Goal: Task Accomplishment & Management: Complete application form

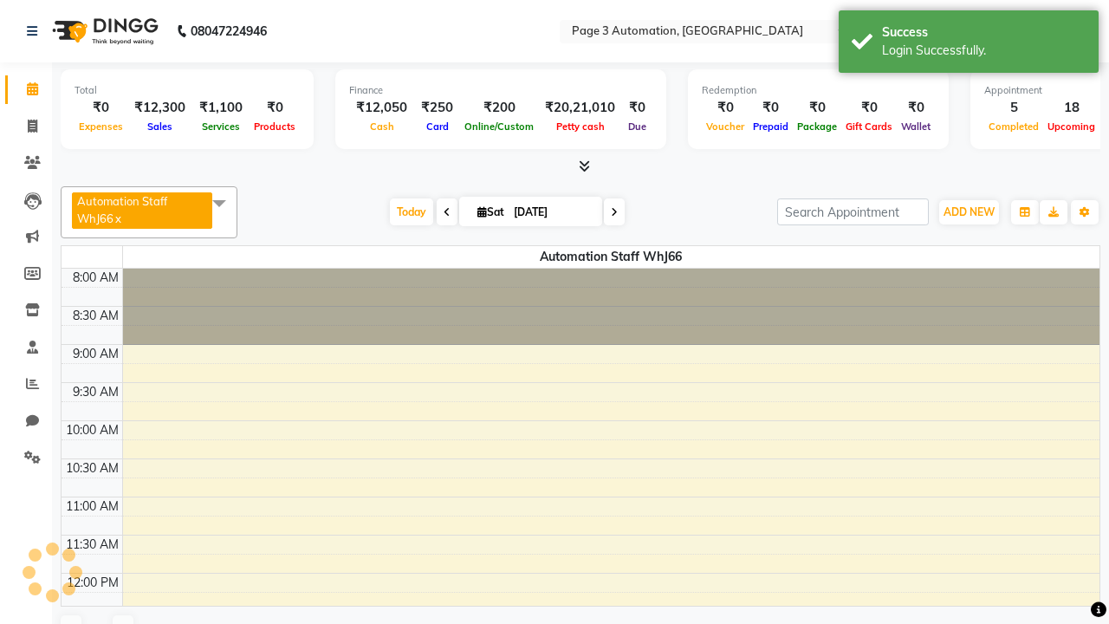
select select "en"
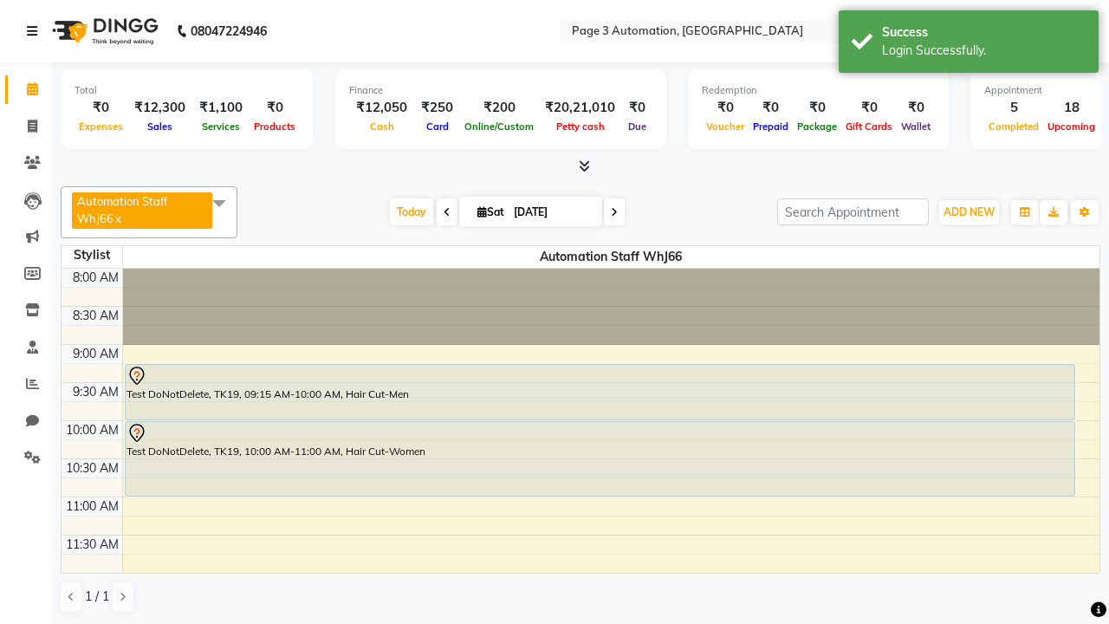
click at [36, 31] on icon at bounding box center [32, 31] width 10 height 12
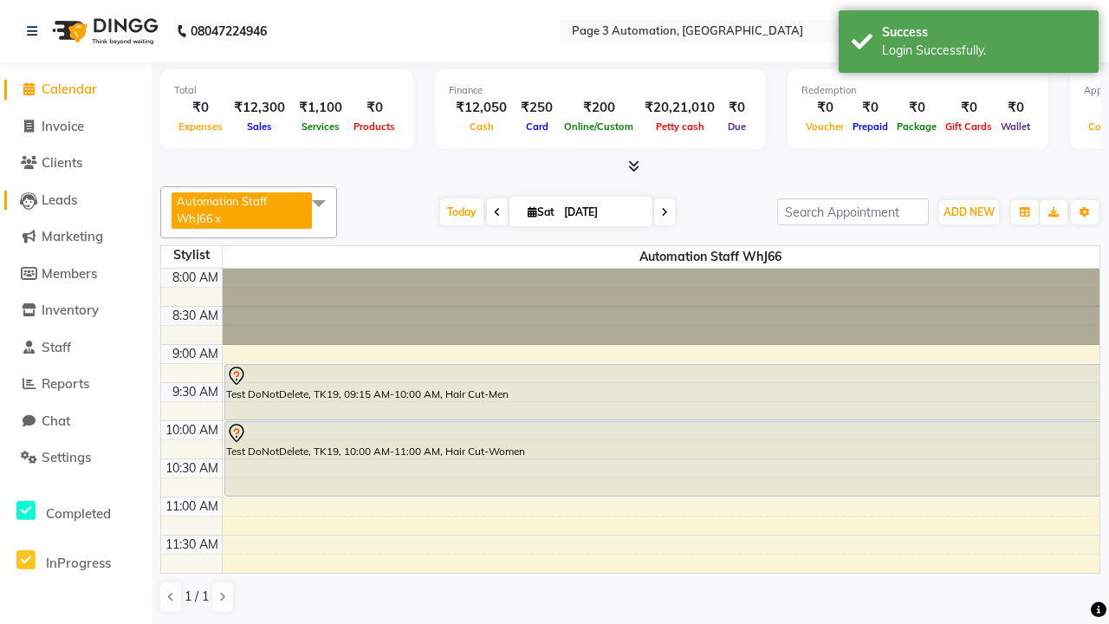
click at [75, 199] on span "Leads" at bounding box center [60, 200] width 36 height 16
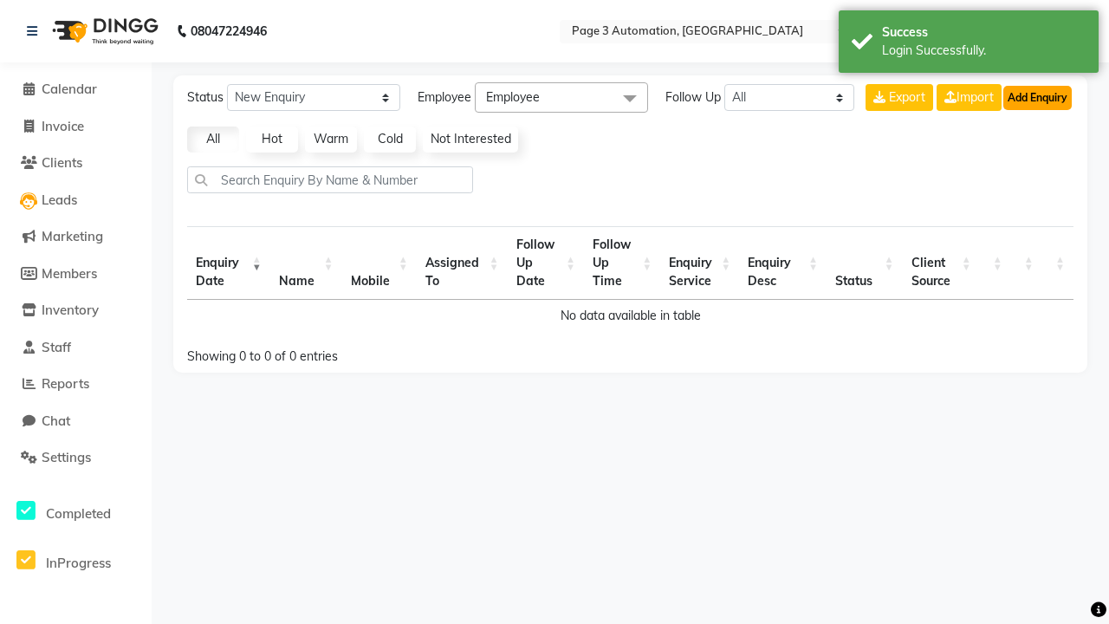
click at [1037, 97] on button "Add Enquiry" at bounding box center [1038, 98] width 68 height 24
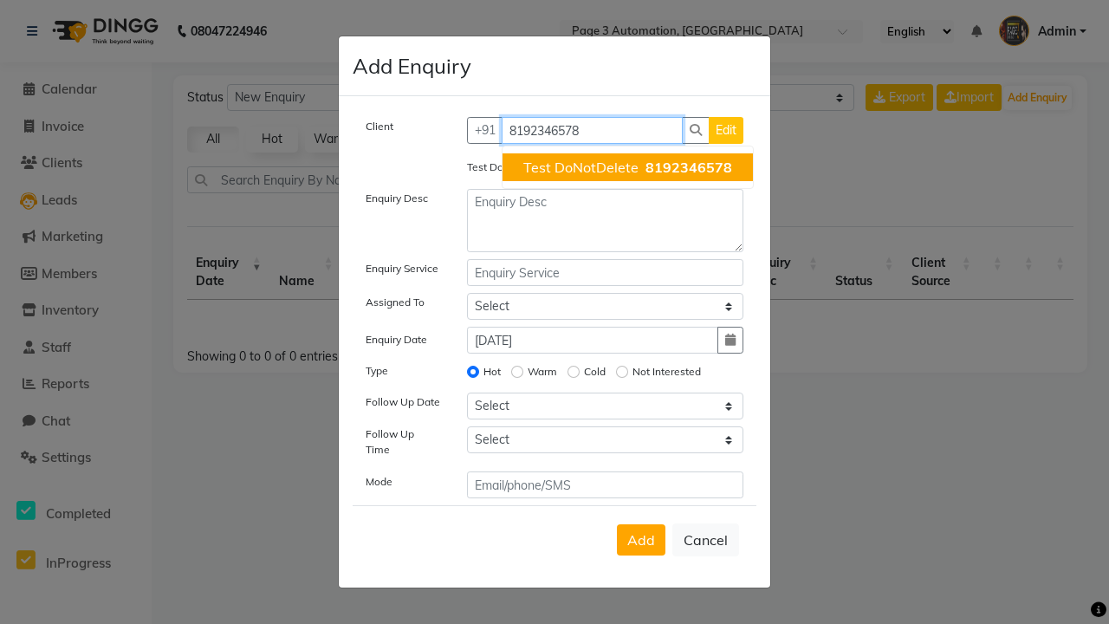
click at [627, 167] on span "Test DoNotDelete" at bounding box center [580, 167] width 115 height 17
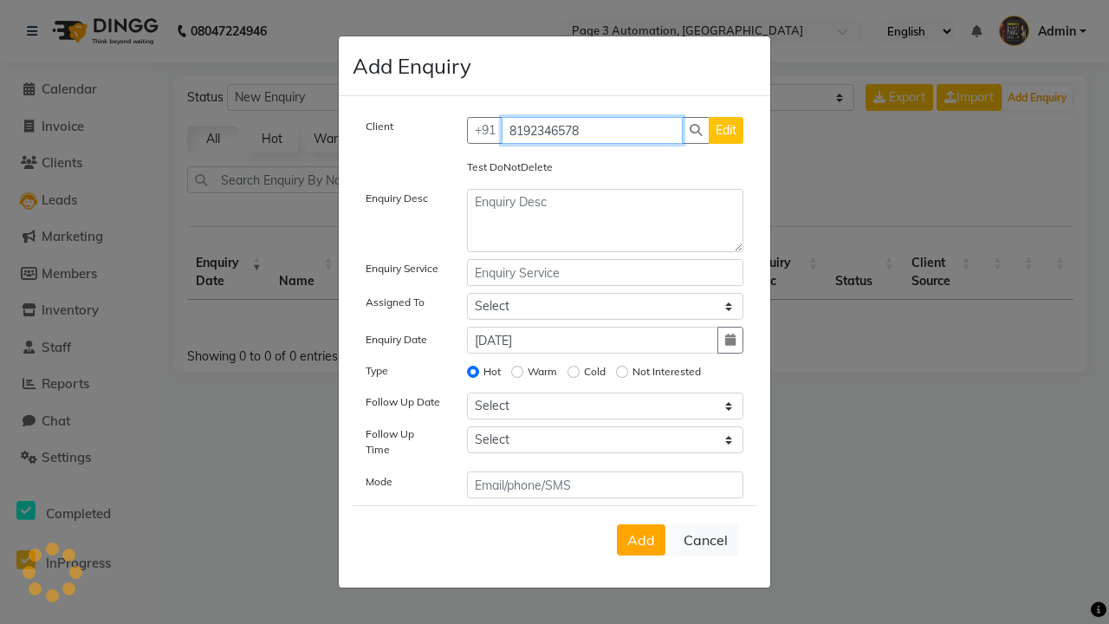
type input "8192346578"
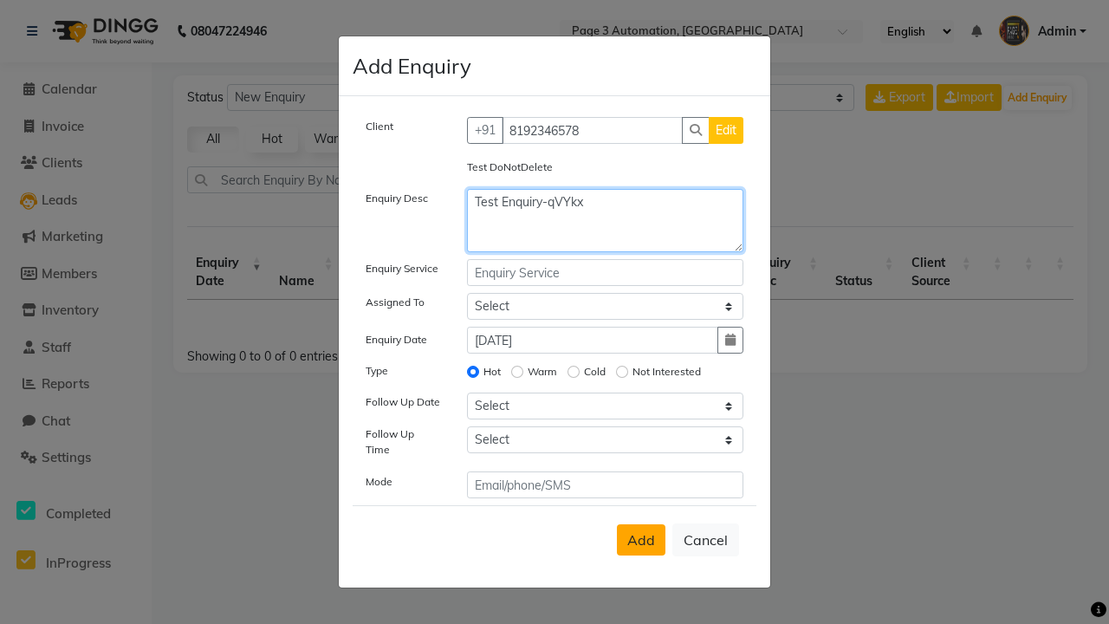
type textarea "Test Enquiry-qVYkx"
click at [641, 540] on span "Add" at bounding box center [641, 539] width 28 height 17
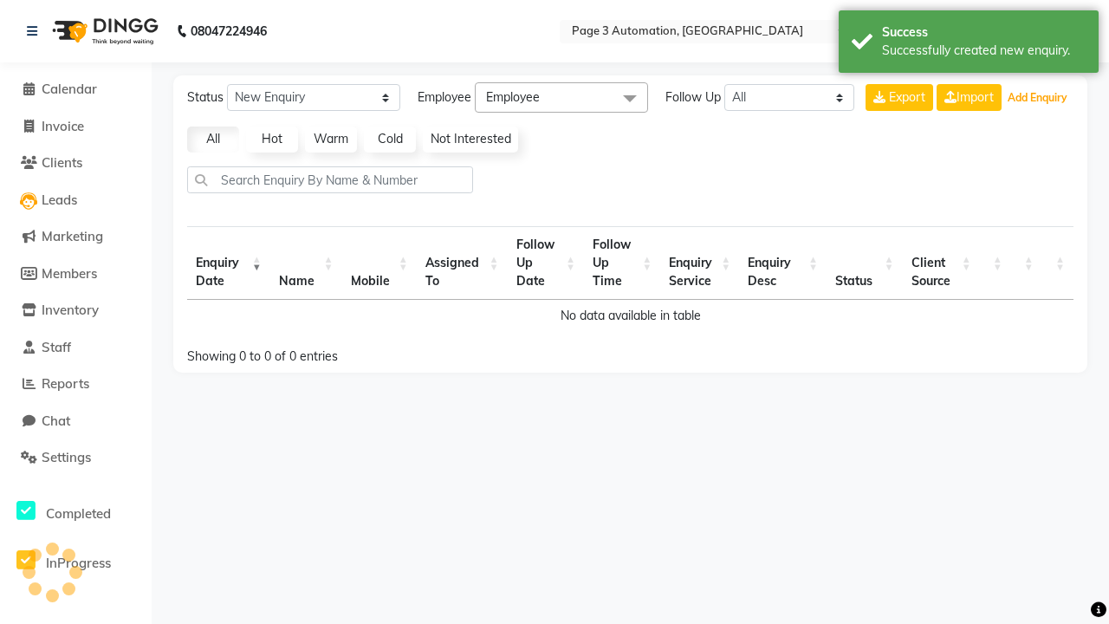
select select "10"
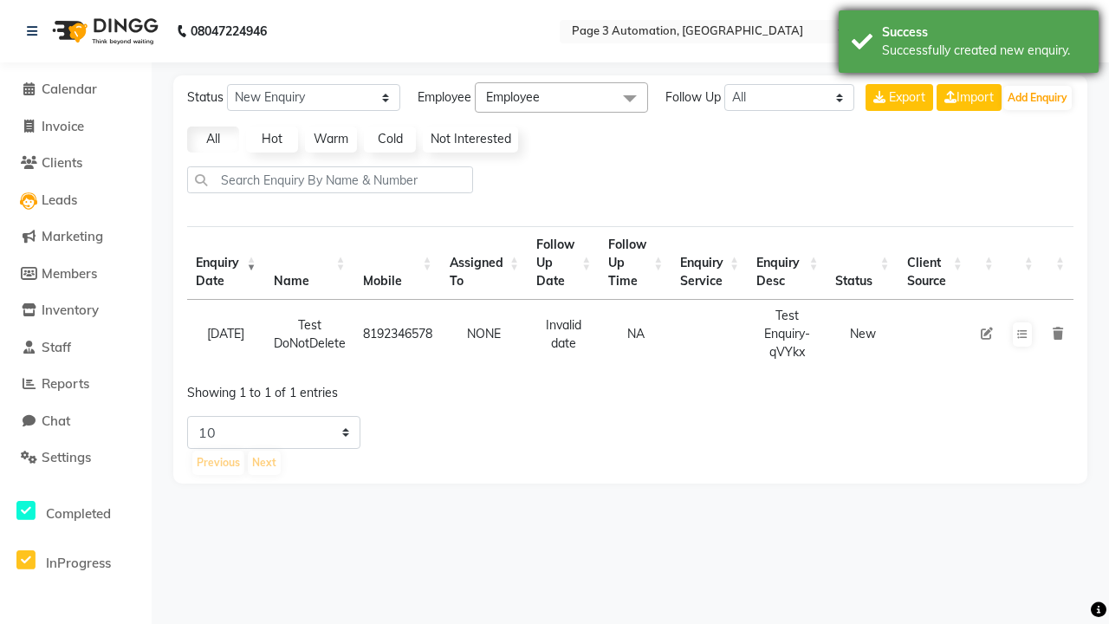
click at [969, 44] on div "Successfully created new enquiry." at bounding box center [984, 51] width 204 height 18
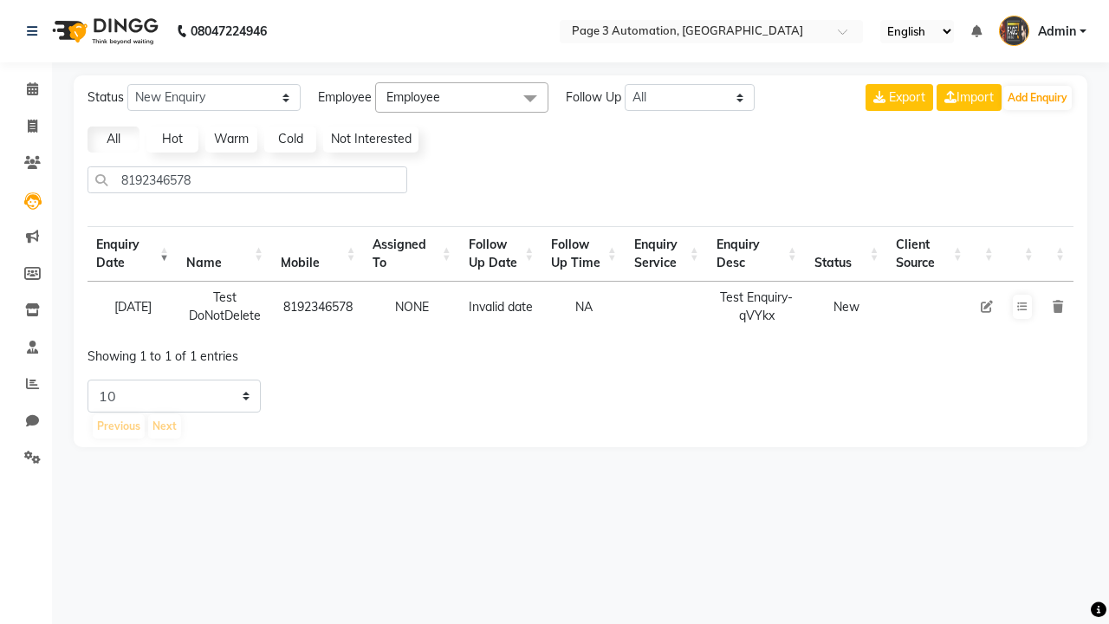
select select "10"
type input "8192346578"
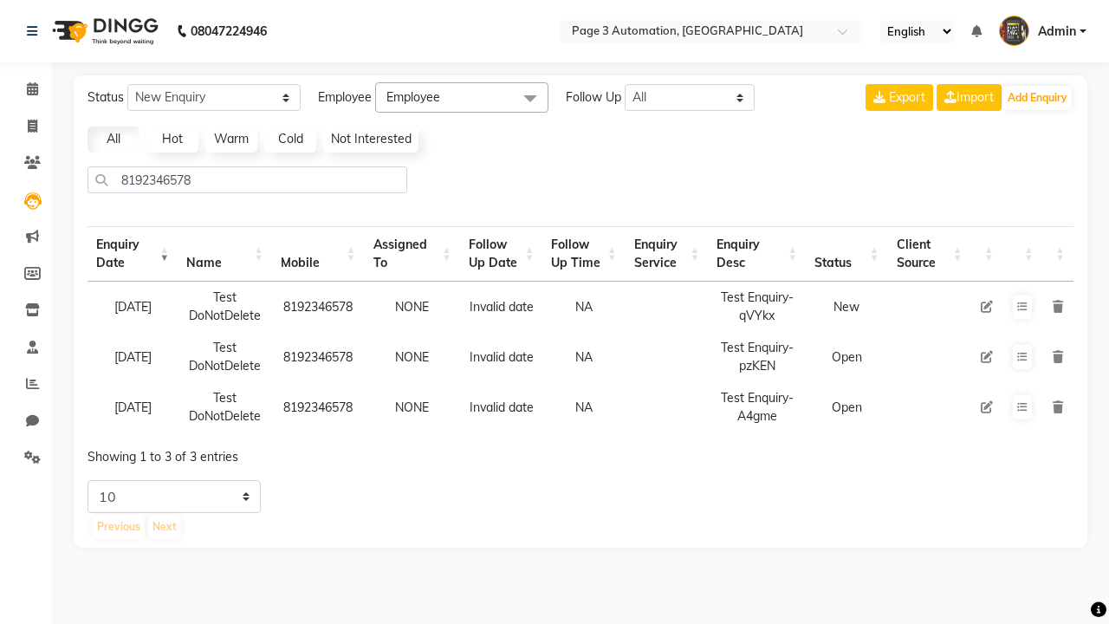
click at [1057, 306] on icon at bounding box center [1058, 307] width 10 height 12
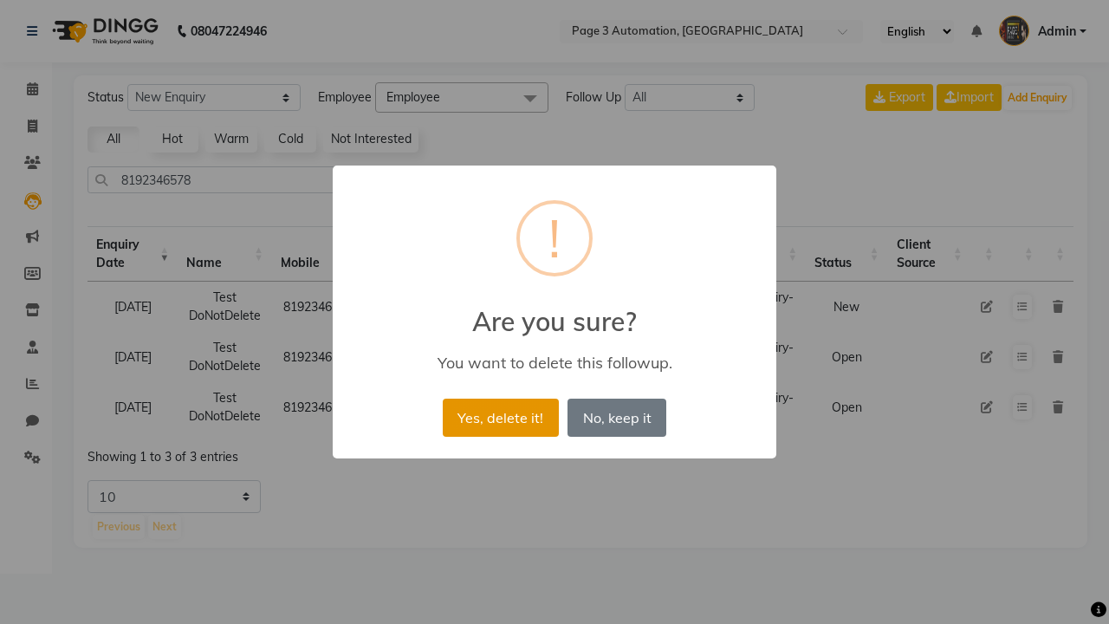
click at [500, 417] on button "Yes, delete it!" at bounding box center [501, 418] width 116 height 38
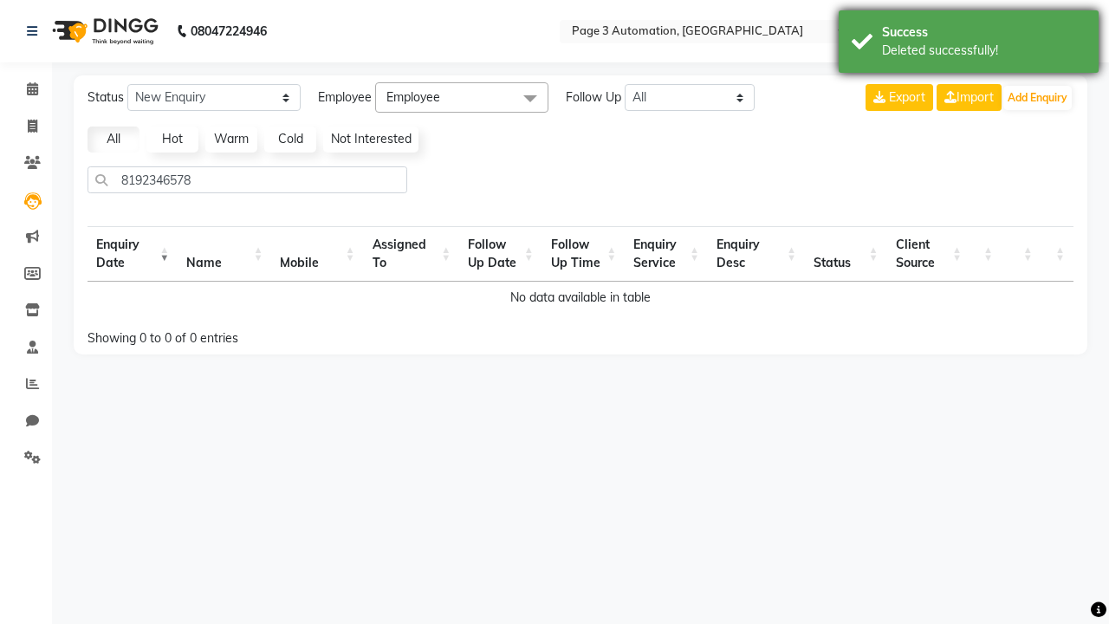
click at [969, 44] on div "Deleted successfully!" at bounding box center [984, 51] width 204 height 18
click at [1043, 31] on span "Admin" at bounding box center [1057, 32] width 38 height 18
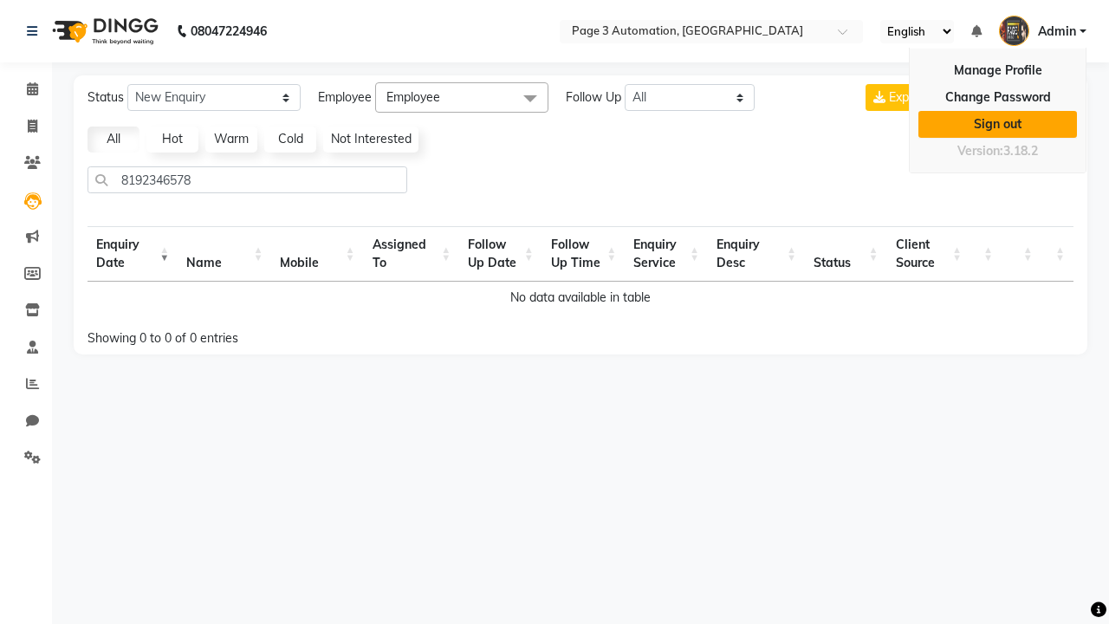
click at [998, 124] on link "Sign out" at bounding box center [998, 124] width 159 height 27
